Goal: Task Accomplishment & Management: Manage account settings

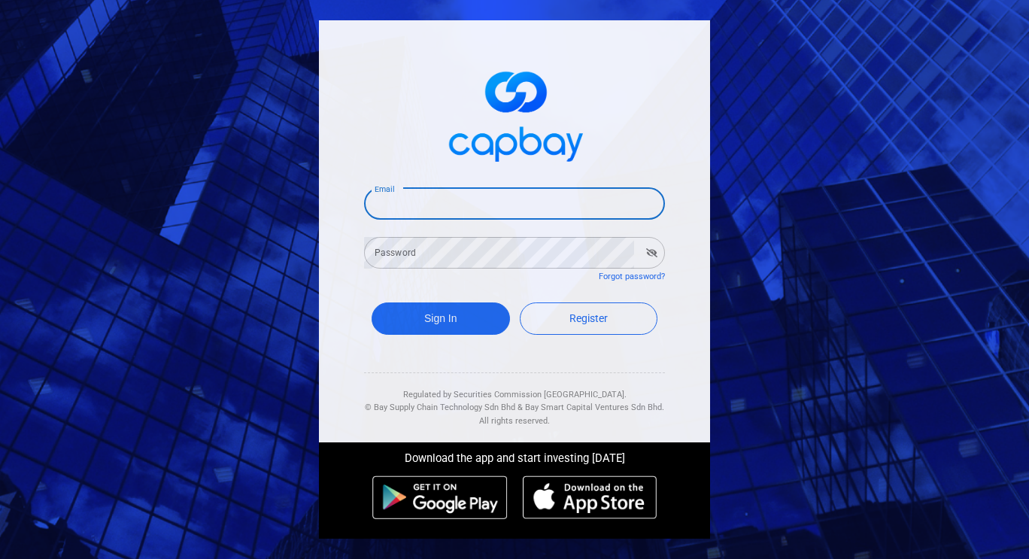
click at [484, 204] on input "Email" at bounding box center [514, 204] width 301 height 32
type input "[EMAIL_ADDRESS][DOMAIN_NAME]"
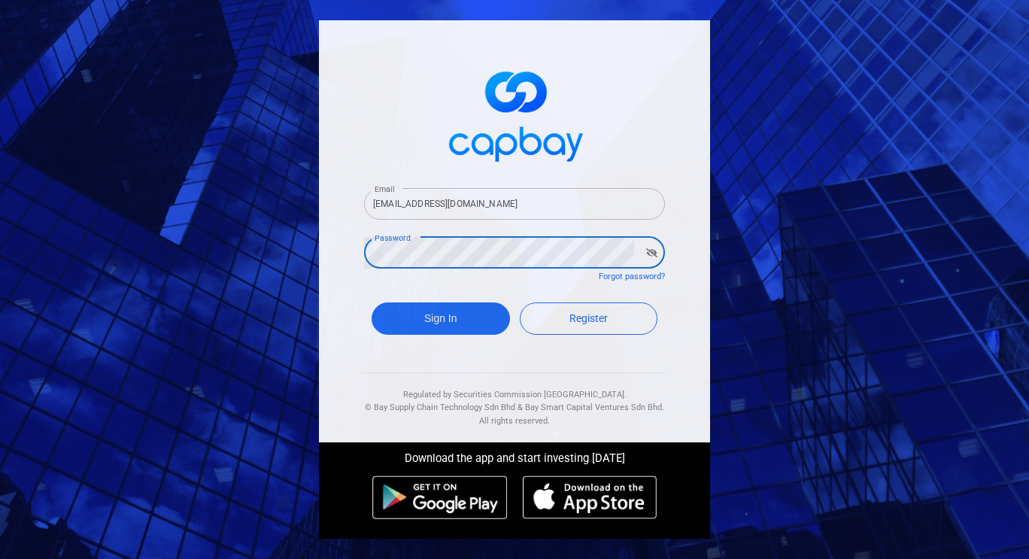
click at [372, 302] on button "Sign In" at bounding box center [441, 318] width 138 height 32
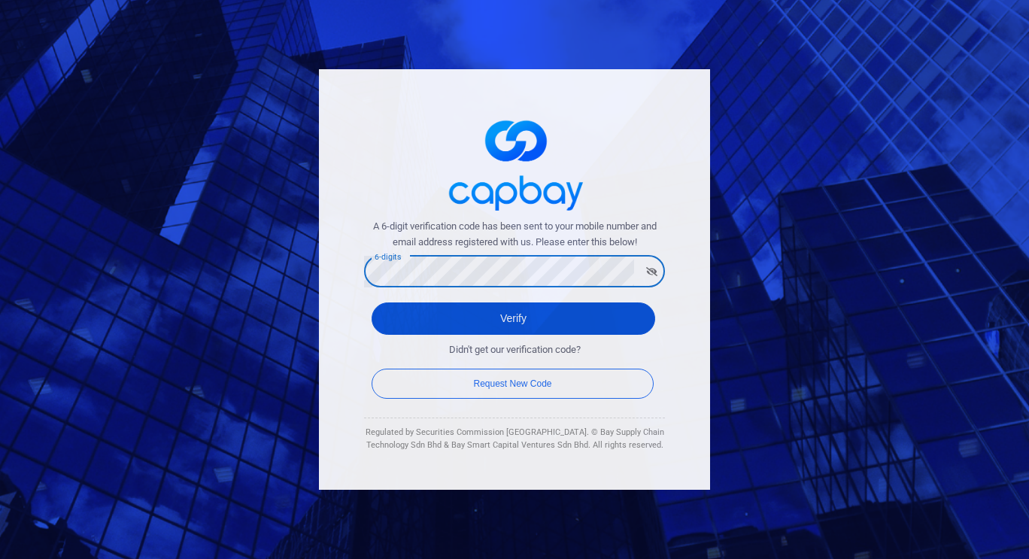
click at [447, 317] on button "Verify" at bounding box center [514, 318] width 284 height 32
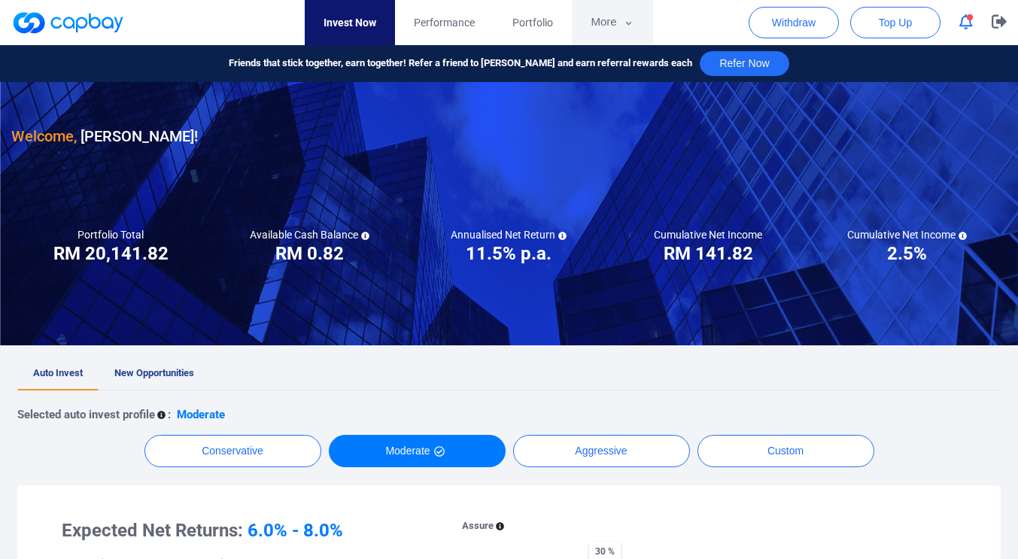
click at [615, 21] on button "More" at bounding box center [612, 22] width 80 height 45
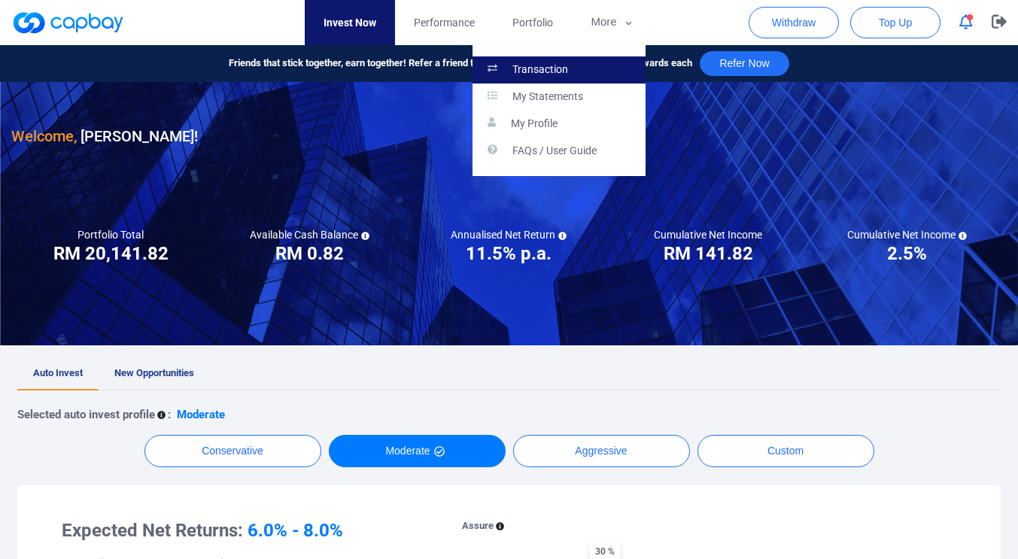
click at [559, 68] on p "Transaction" at bounding box center [540, 70] width 56 height 14
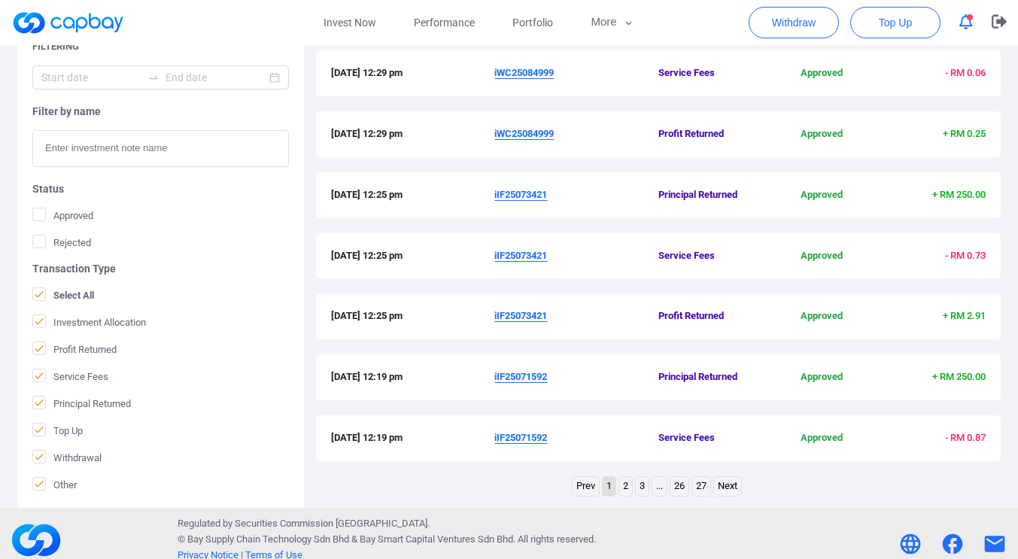
scroll to position [497, 0]
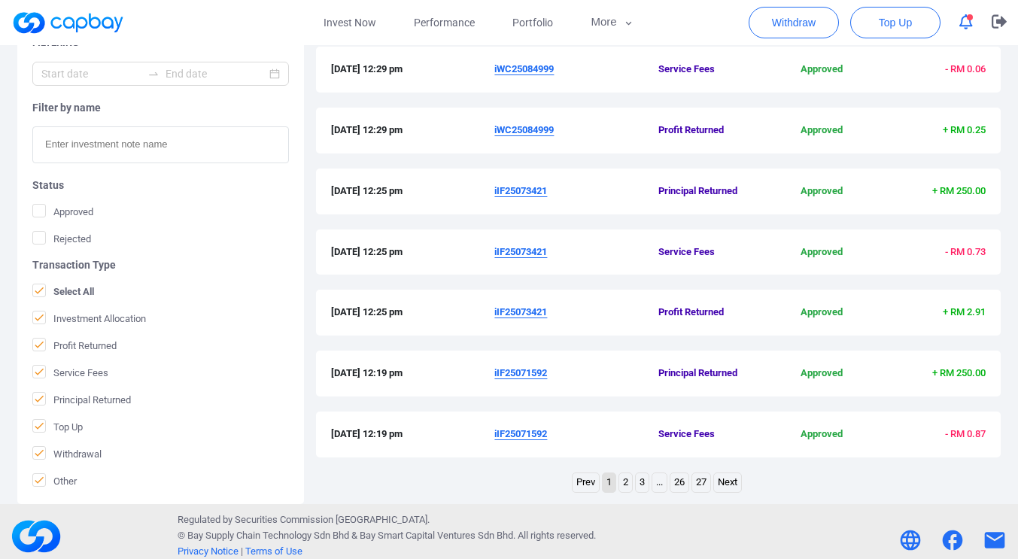
click at [626, 482] on link "2" at bounding box center [625, 482] width 13 height 19
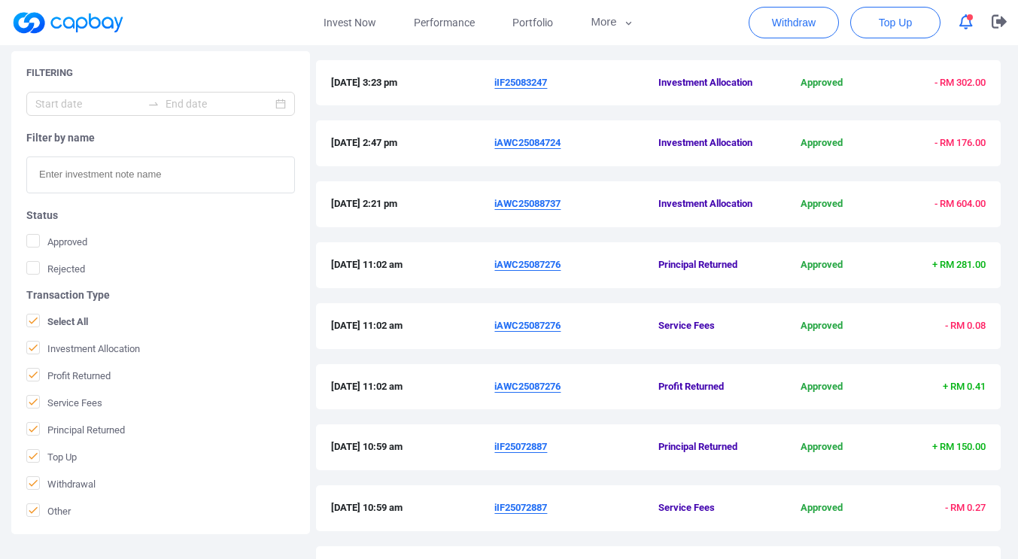
scroll to position [506, 0]
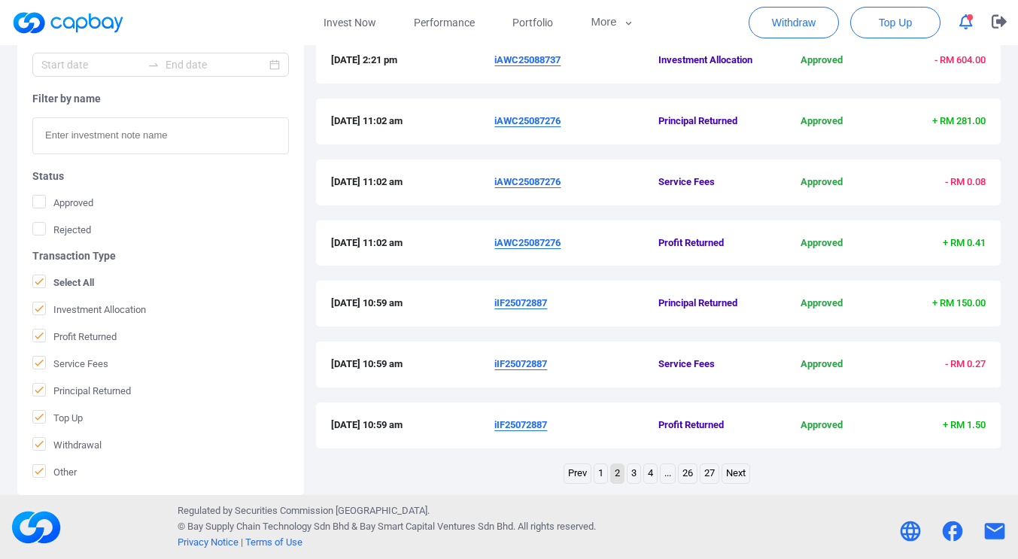
click at [605, 475] on link "1" at bounding box center [600, 473] width 13 height 19
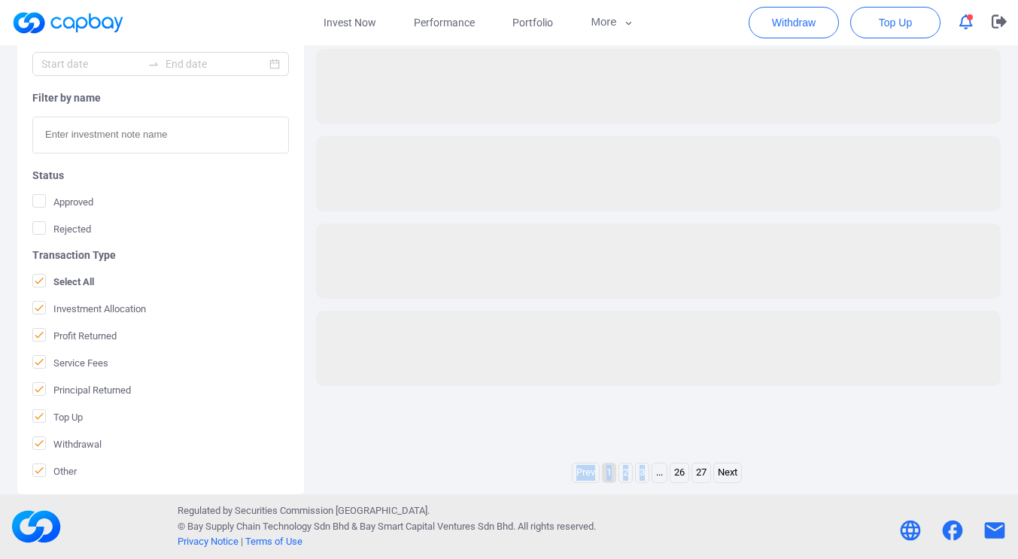
scroll to position [312, 0]
click at [605, 475] on link "1" at bounding box center [609, 472] width 13 height 19
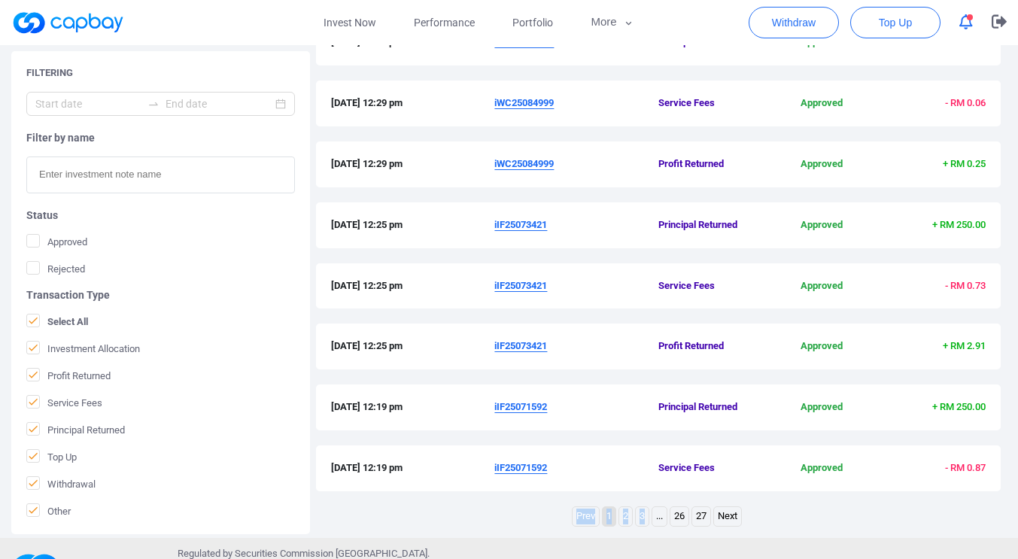
scroll to position [448, 0]
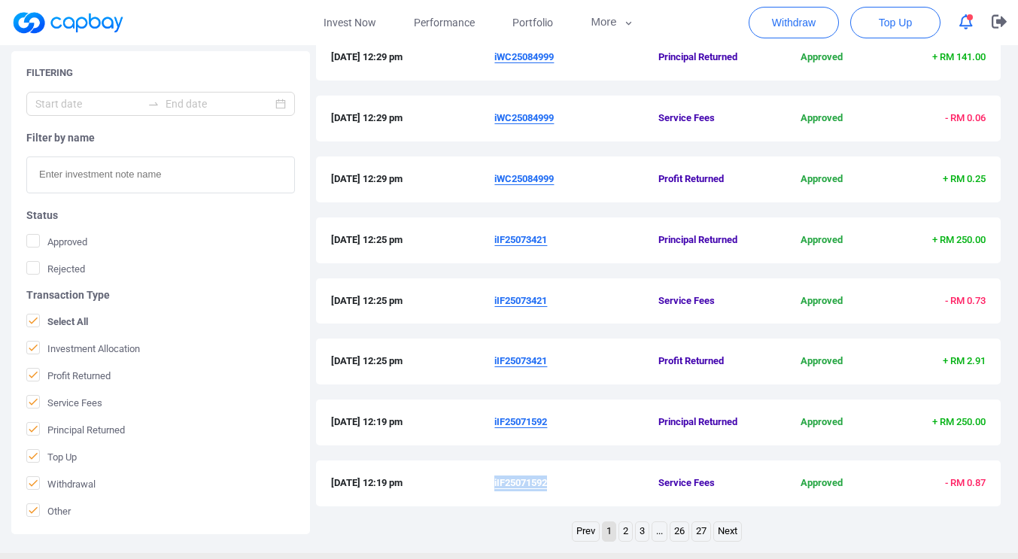
drag, startPoint x: 551, startPoint y: 484, endPoint x: 495, endPoint y: 483, distance: 56.4
click at [495, 483] on span "iIF25071592" at bounding box center [576, 483] width 164 height 16
copy u "iIF25071592"
click at [541, 362] on span "iIF25073421" at bounding box center [576, 362] width 164 height 16
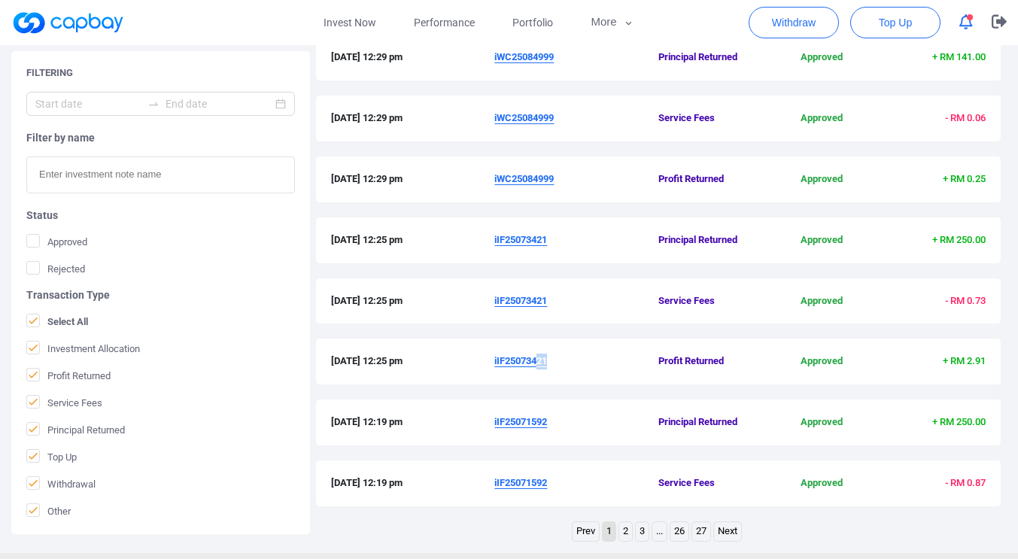
click at [567, 381] on div "[DATE] 12:25 pm iIF25073421 Profit Returned Approved + RM 2.91" at bounding box center [658, 362] width 685 height 46
drag, startPoint x: 551, startPoint y: 363, endPoint x: 495, endPoint y: 365, distance: 55.7
click at [495, 365] on span "iIF25073421" at bounding box center [576, 362] width 164 height 16
copy u "iIF25073421"
drag, startPoint x: 557, startPoint y: 177, endPoint x: 496, endPoint y: 180, distance: 61.8
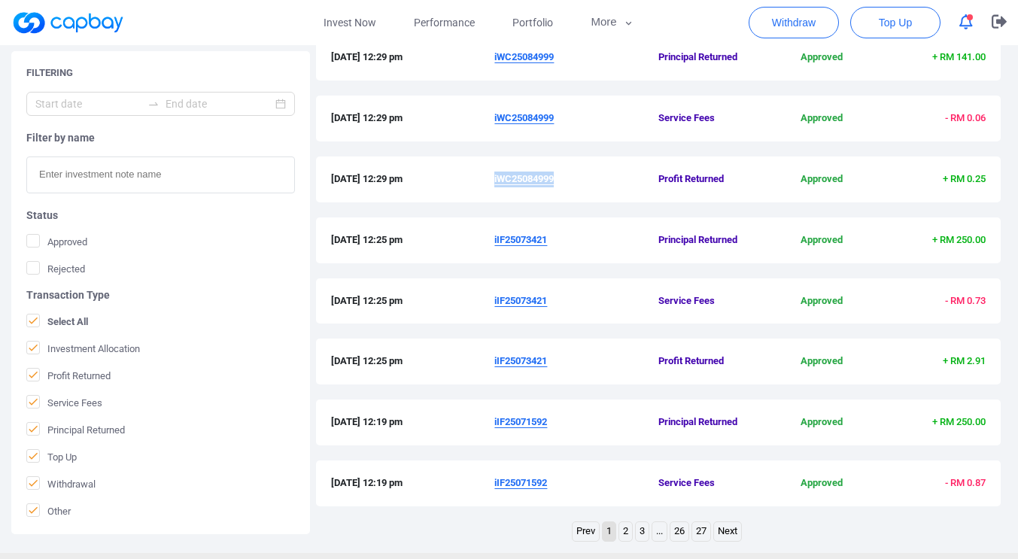
click at [496, 180] on span "iWC25084999" at bounding box center [576, 180] width 164 height 16
copy u "iWC25084999"
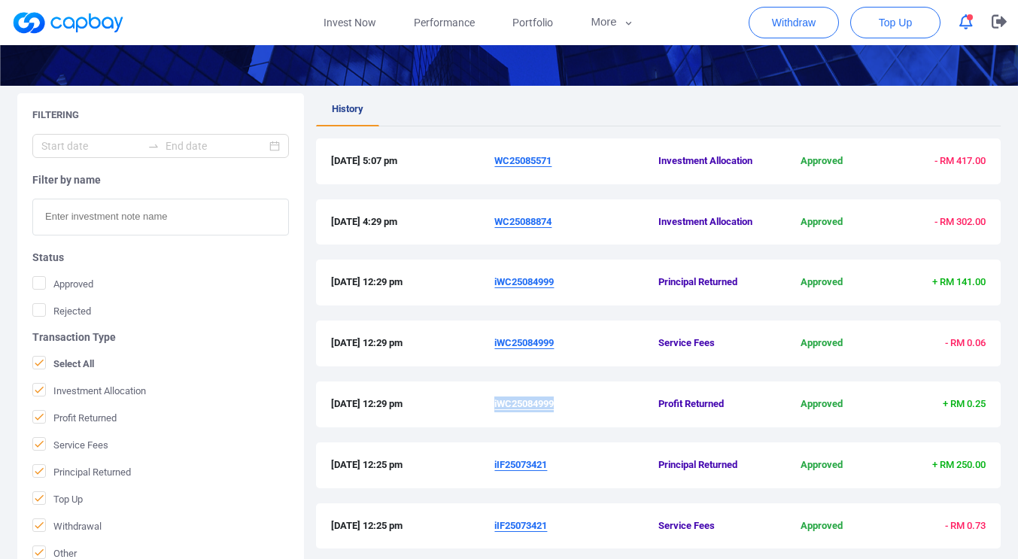
scroll to position [222, 0]
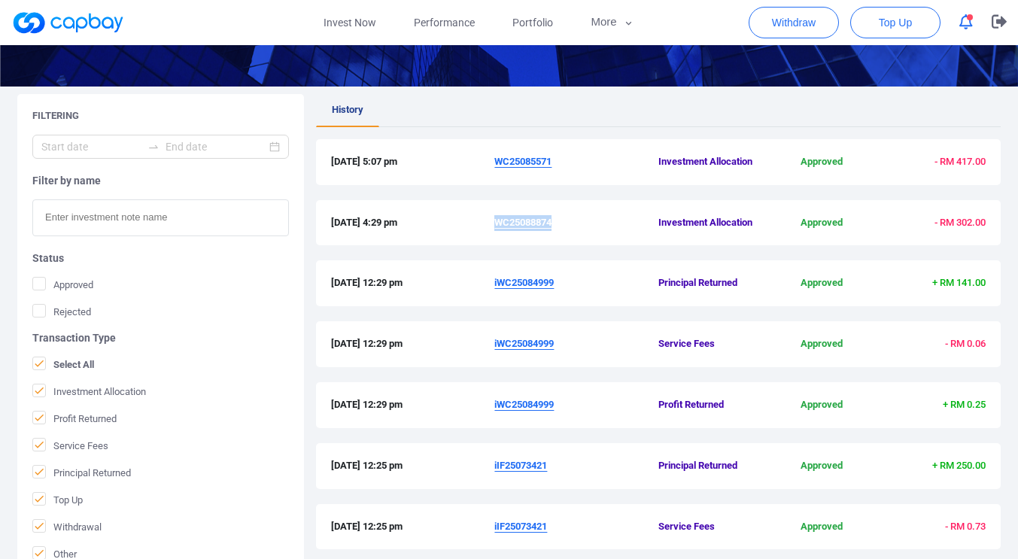
drag, startPoint x: 558, startPoint y: 226, endPoint x: 499, endPoint y: 223, distance: 59.6
click at [499, 223] on span "WC25088874" at bounding box center [576, 223] width 164 height 16
copy u "WC25088874"
drag, startPoint x: 556, startPoint y: 164, endPoint x: 497, endPoint y: 162, distance: 58.7
click at [497, 162] on span "WC25085571" at bounding box center [576, 162] width 164 height 16
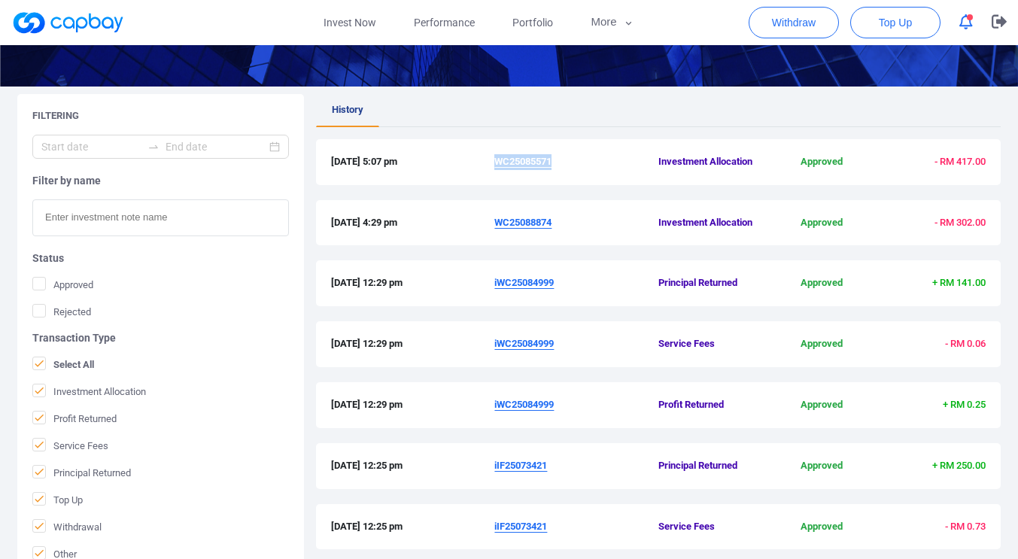
copy u "WC25085571"
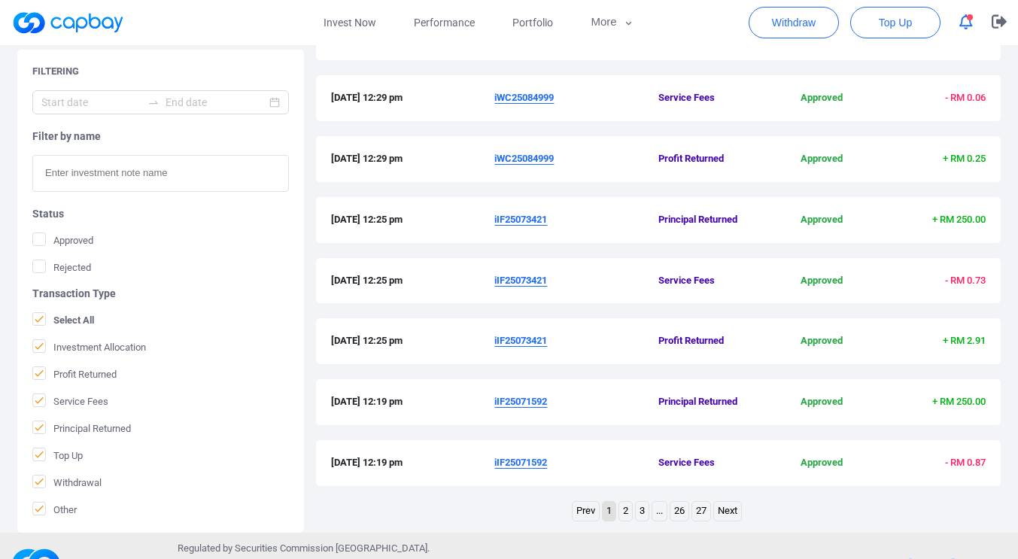
scroll to position [479, 0]
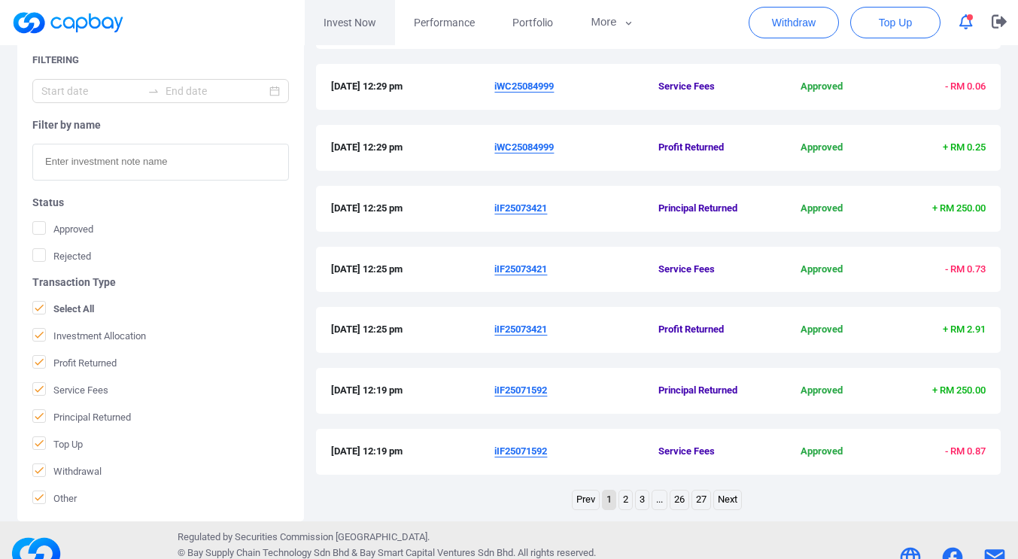
click at [330, 20] on link "Invest Now" at bounding box center [350, 22] width 90 height 45
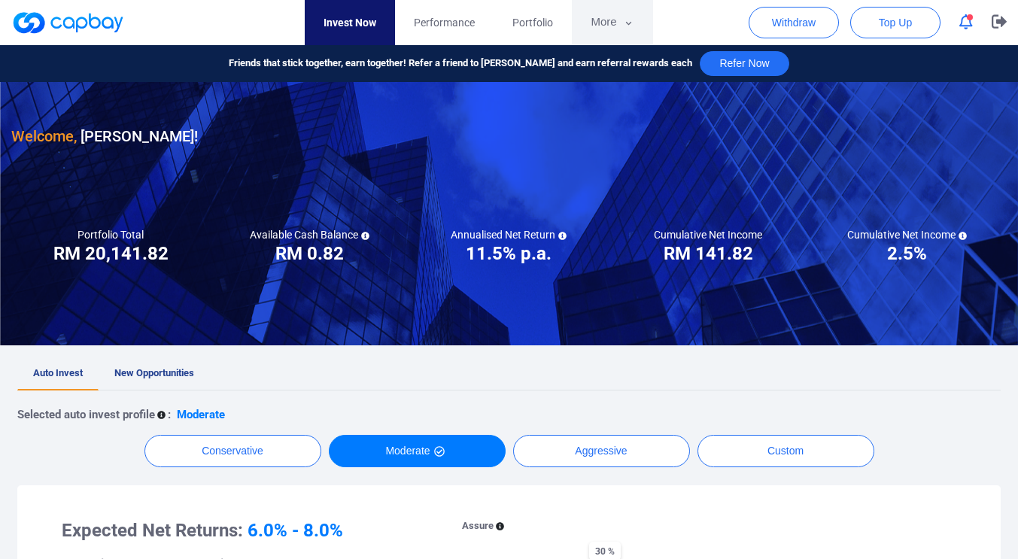
click at [598, 23] on button "More" at bounding box center [612, 22] width 80 height 45
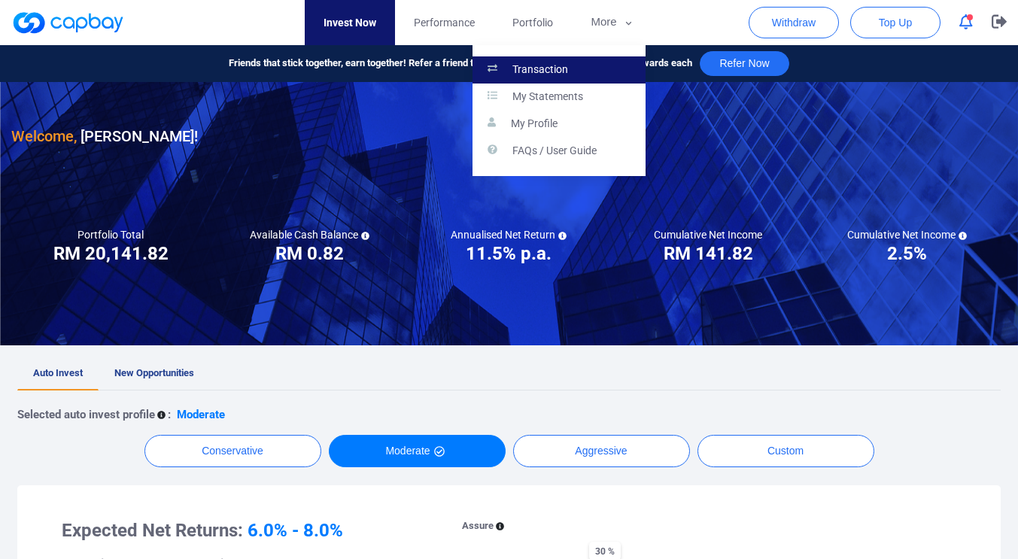
click at [583, 63] on link "Transaction" at bounding box center [558, 69] width 173 height 27
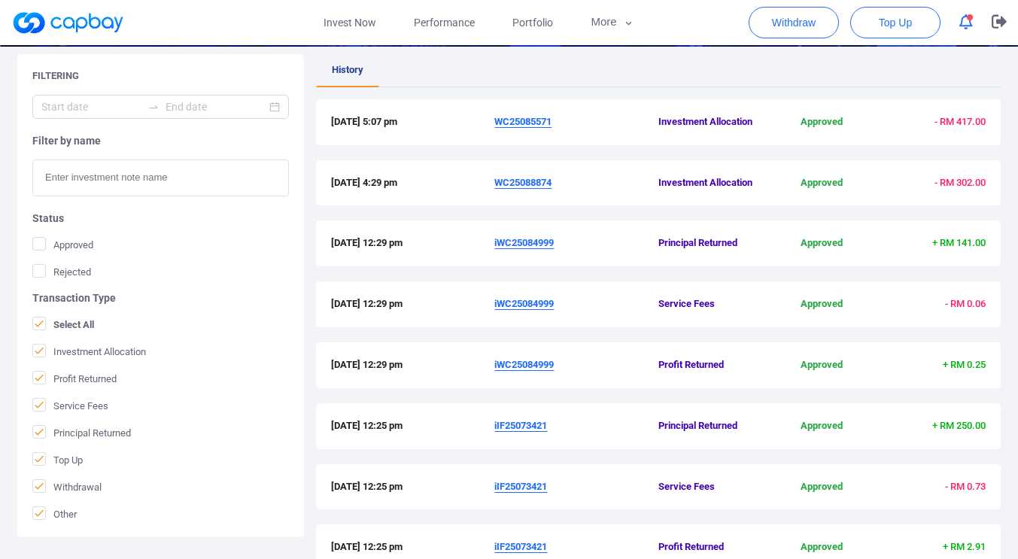
scroll to position [263, 0]
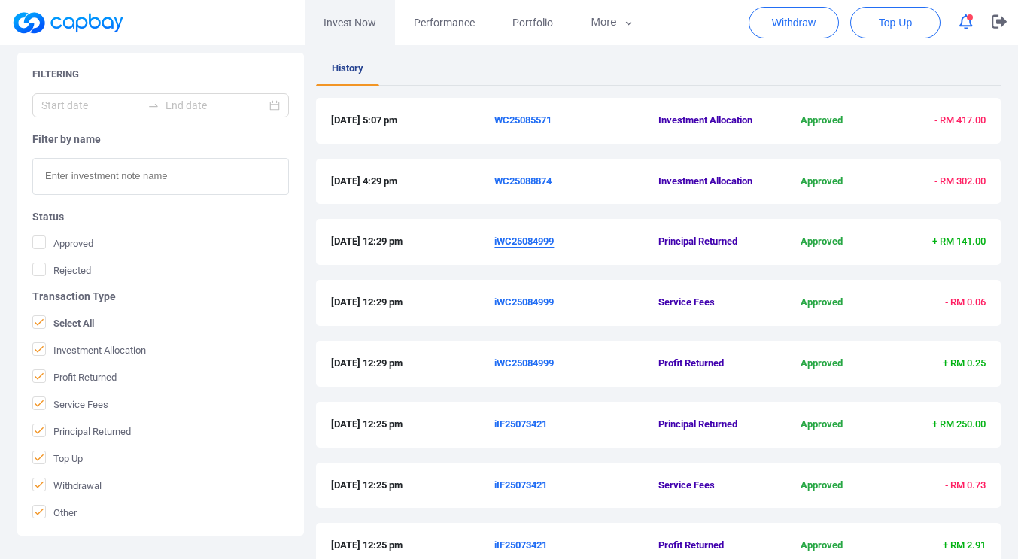
click at [345, 21] on link "Invest Now" at bounding box center [350, 22] width 90 height 45
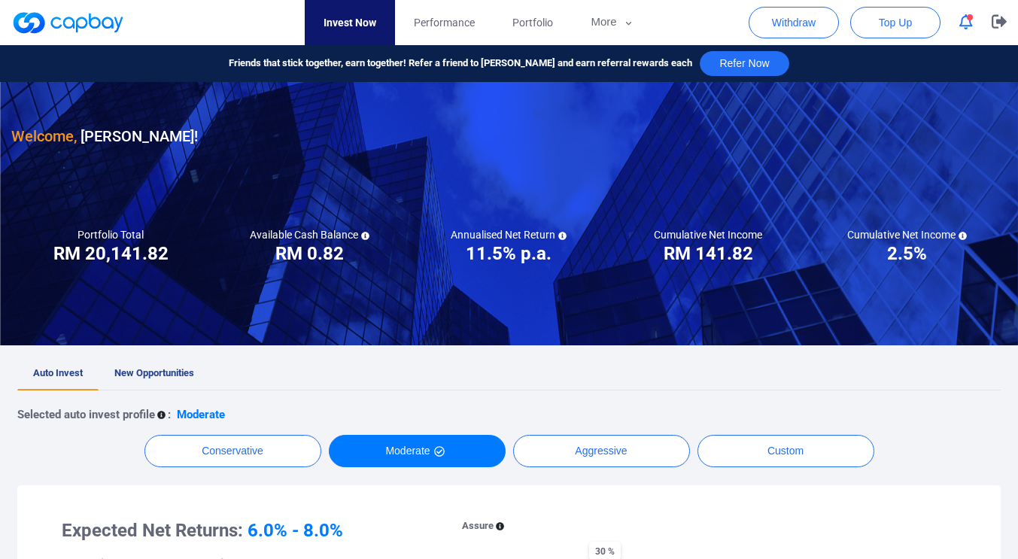
click at [345, 22] on link "Invest Now" at bounding box center [350, 22] width 90 height 45
drag, startPoint x: 1003, startPoint y: 21, endPoint x: 988, endPoint y: 72, distance: 53.3
click at [988, 72] on div "Invest Now Performance Portfolio More Transaction My Statements My Profile FAQs…" at bounding box center [509, 63] width 1018 height 37
click at [970, 22] on icon "button" at bounding box center [966, 22] width 14 height 16
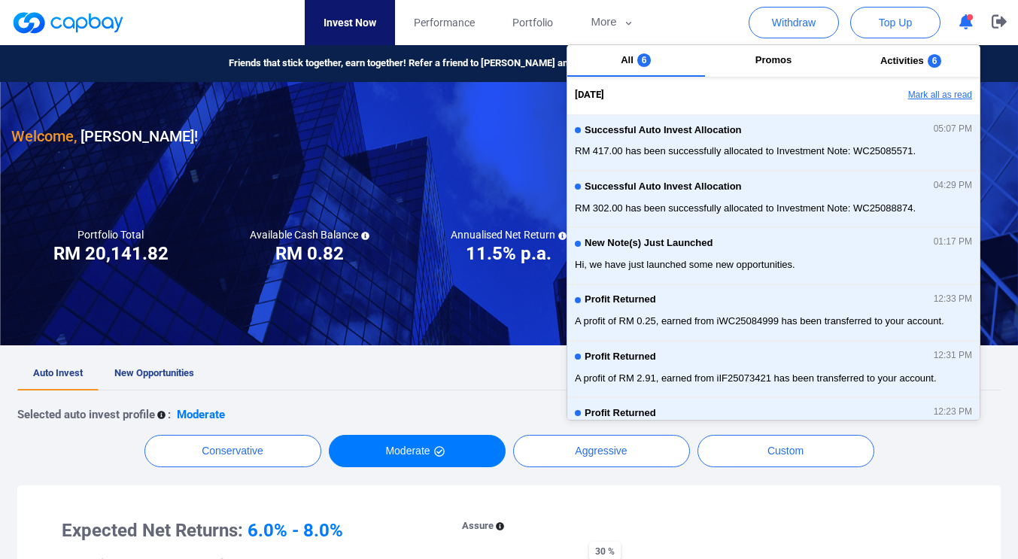
click at [928, 96] on button "Mark all as read" at bounding box center [899, 96] width 162 height 26
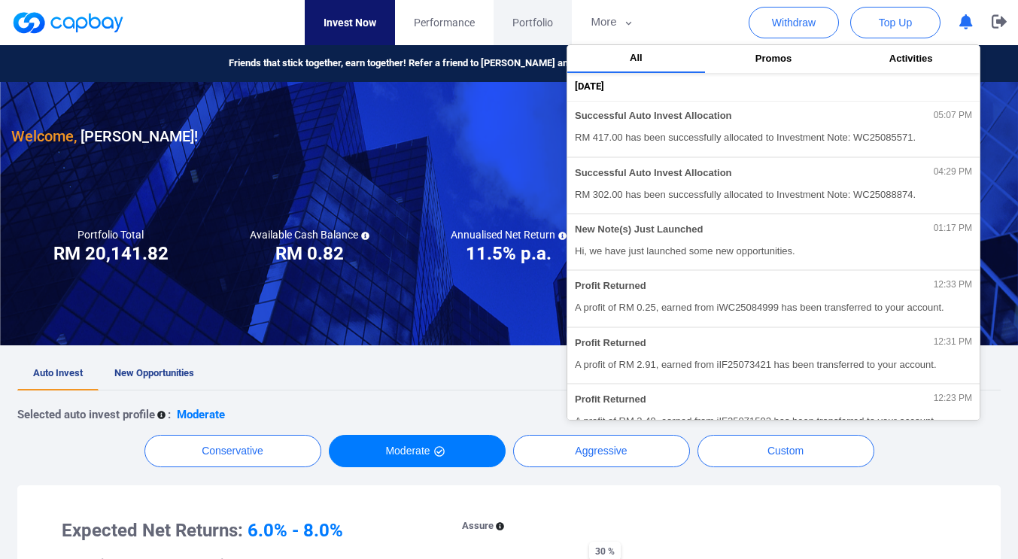
click at [535, 24] on span "Portfolio" at bounding box center [532, 22] width 41 height 17
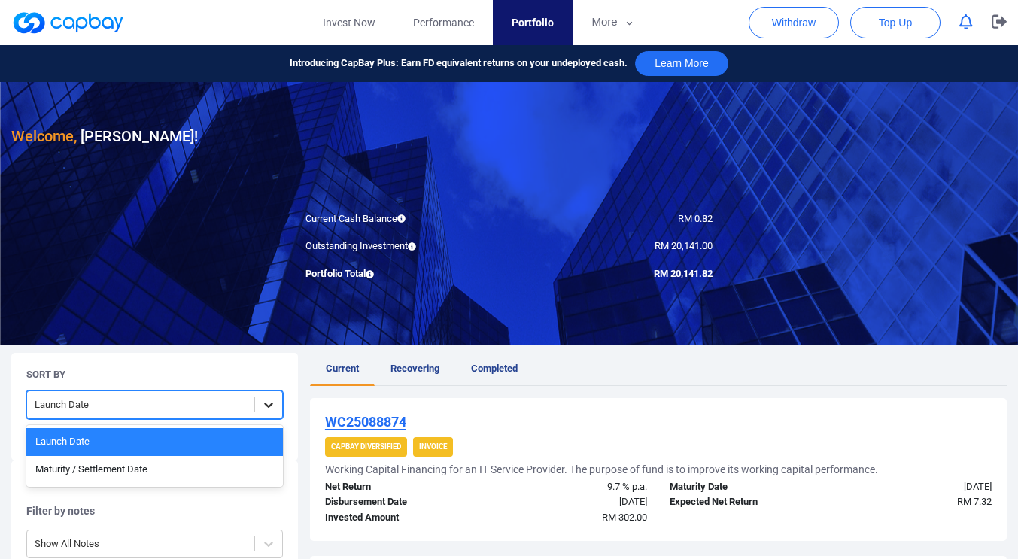
click at [267, 405] on icon at bounding box center [268, 404] width 9 height 5
click at [196, 472] on div "Maturity / Settlement Date" at bounding box center [154, 470] width 257 height 28
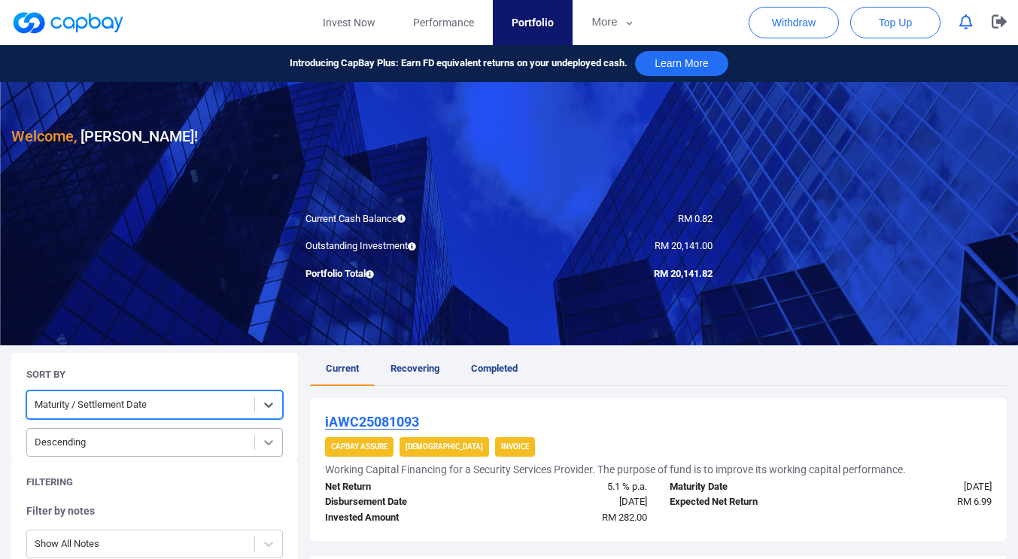
click at [263, 441] on icon at bounding box center [268, 442] width 15 height 15
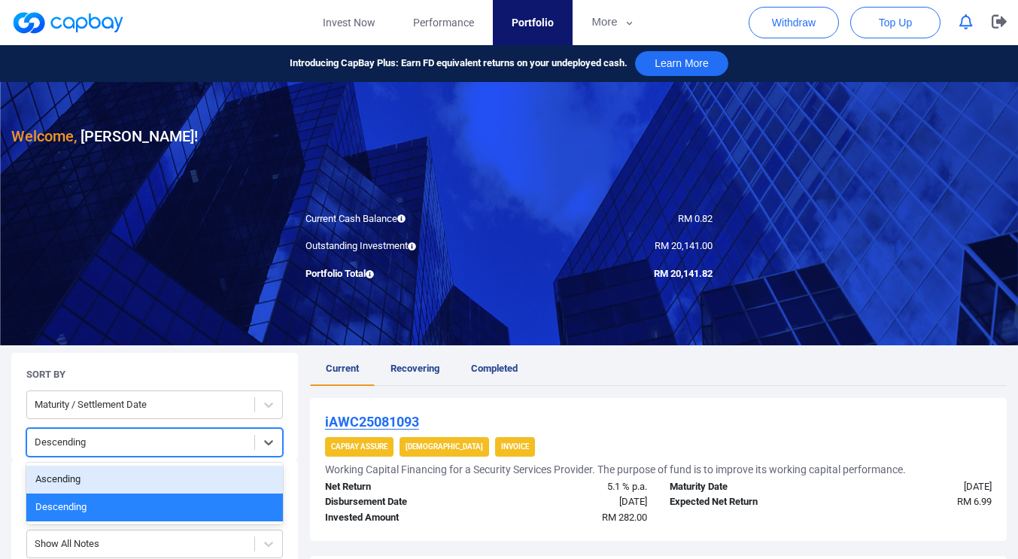
click at [196, 482] on div "Ascending" at bounding box center [154, 480] width 257 height 28
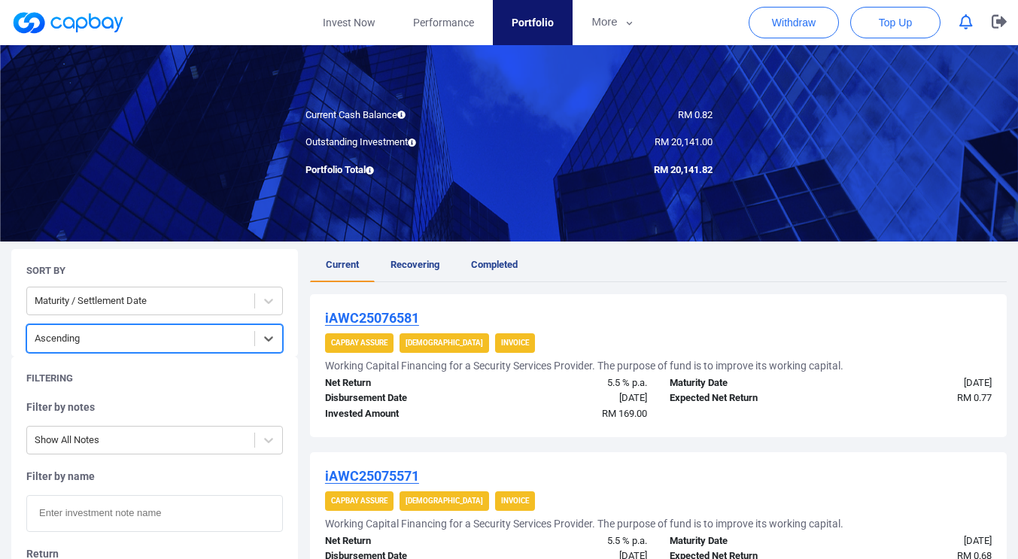
scroll to position [114, 0]
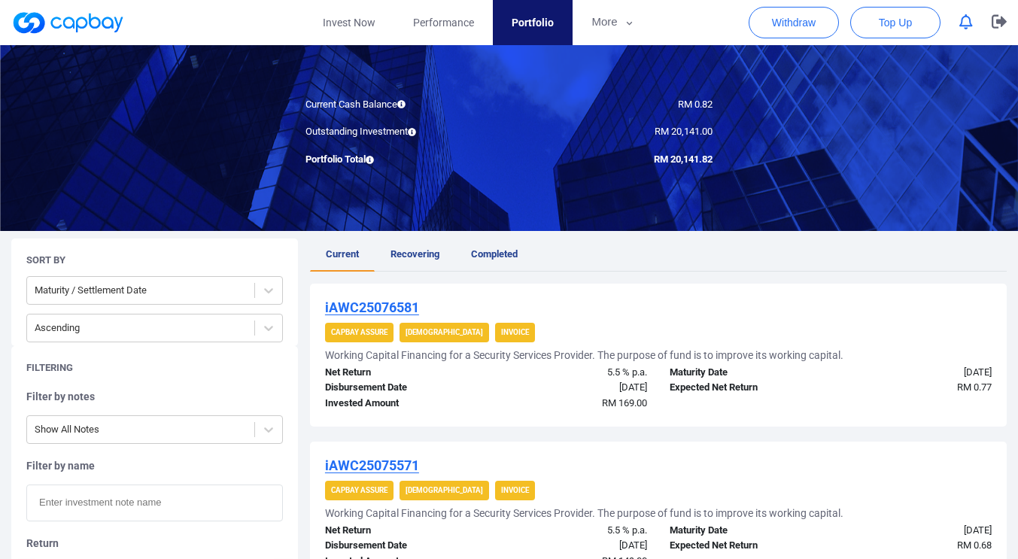
click at [1015, 176] on div at bounding box center [509, 99] width 1018 height 263
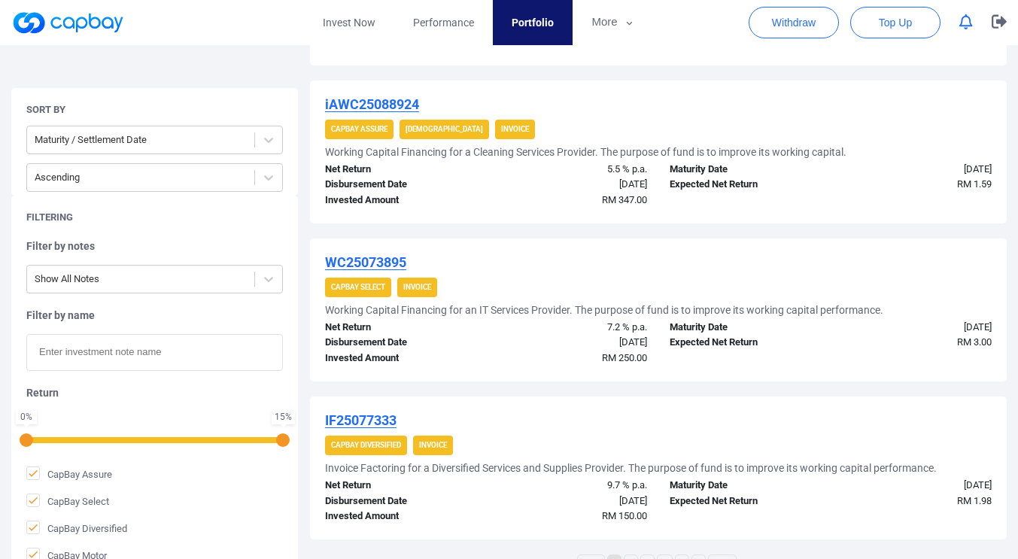
scroll to position [1545, 0]
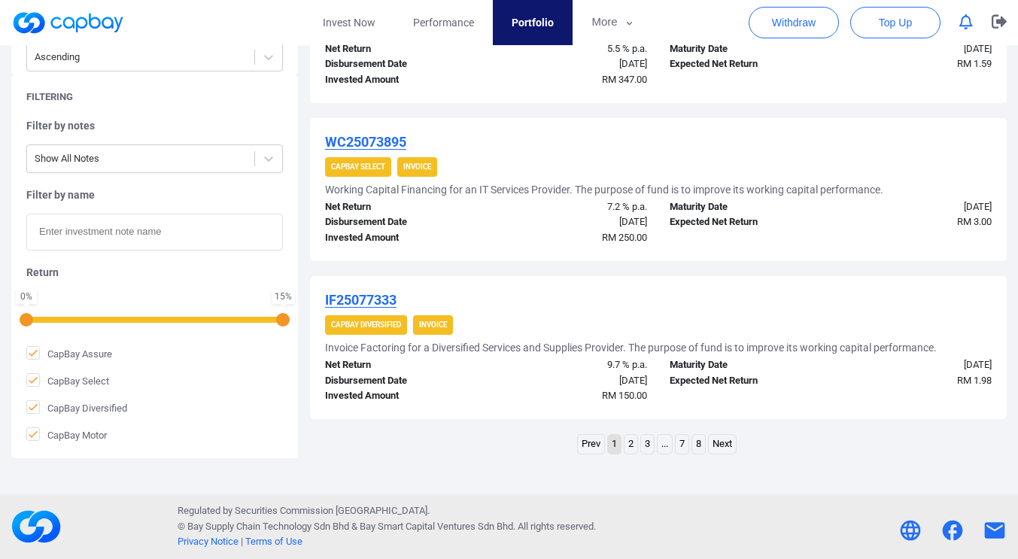
click at [632, 447] on link "2" at bounding box center [630, 444] width 13 height 19
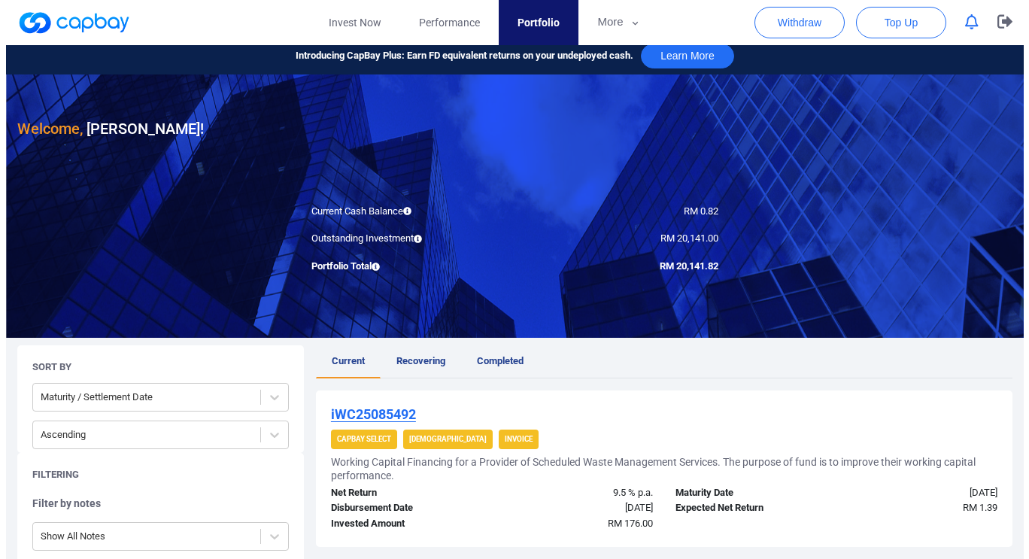
scroll to position [0, 0]
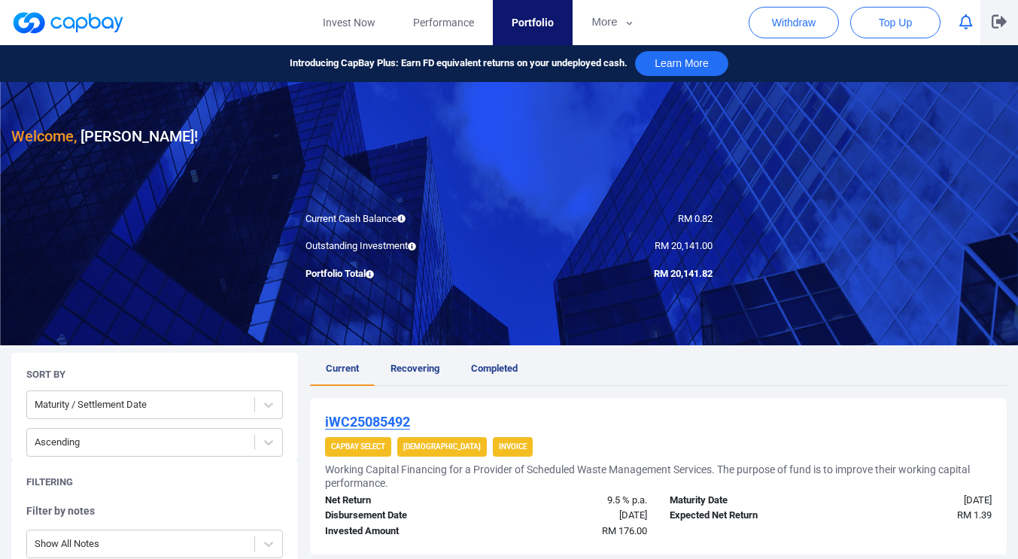
click at [992, 21] on icon "button" at bounding box center [999, 22] width 15 height 14
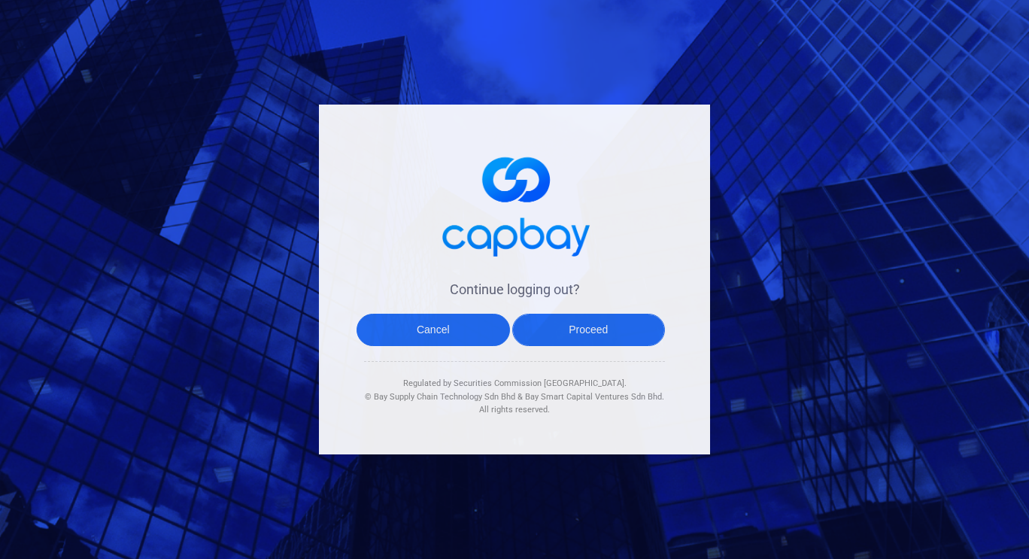
click at [614, 327] on button "Proceed" at bounding box center [588, 330] width 153 height 32
